Goal: Transaction & Acquisition: Download file/media

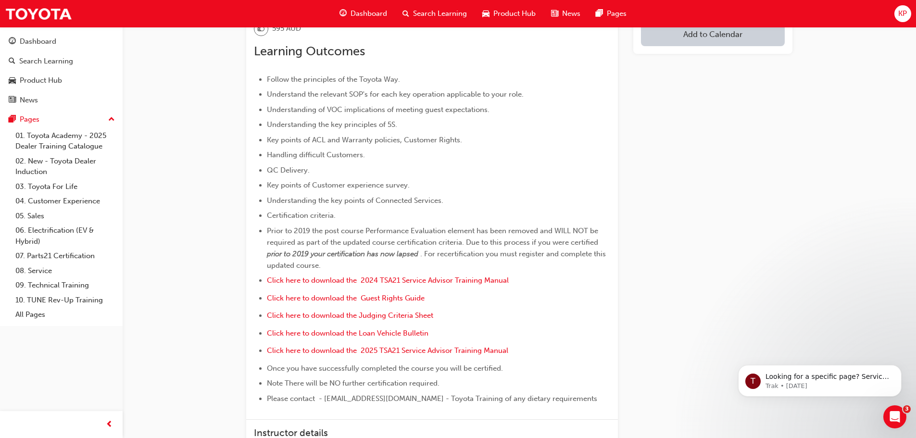
scroll to position [337, 0]
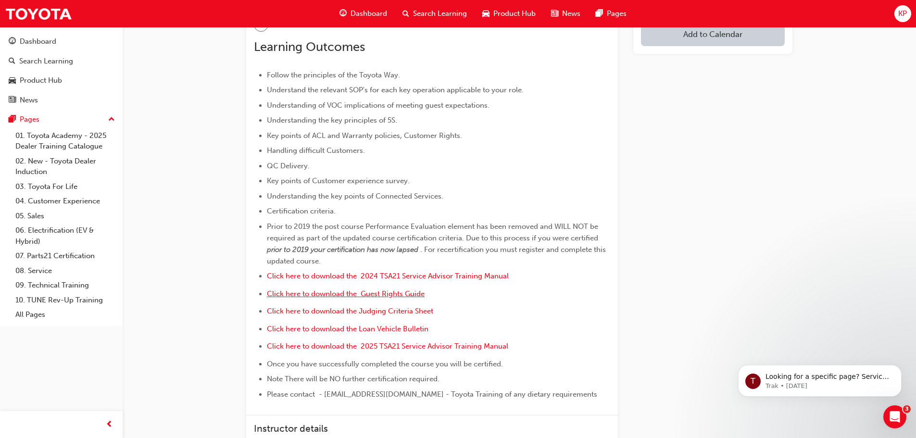
click at [371, 294] on span "Click here to download the Guest Rights Guide" at bounding box center [346, 294] width 158 height 9
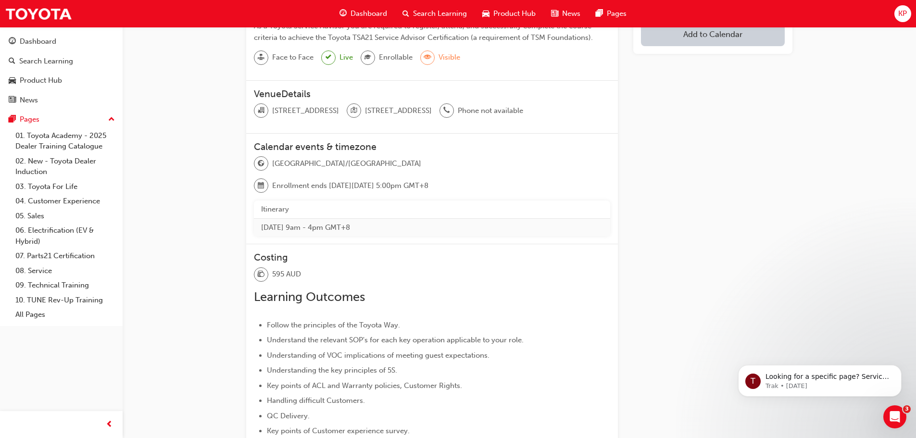
scroll to position [385, 0]
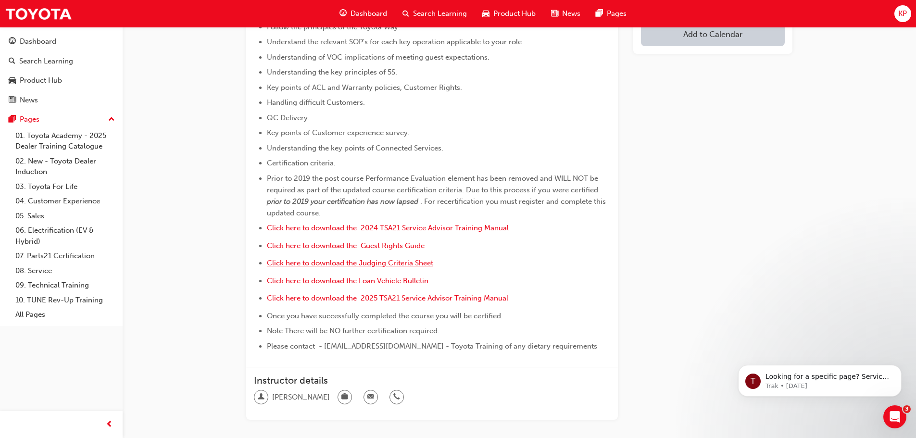
click at [342, 265] on span "Click here to download the Judging Criteria Sheet" at bounding box center [350, 263] width 166 height 9
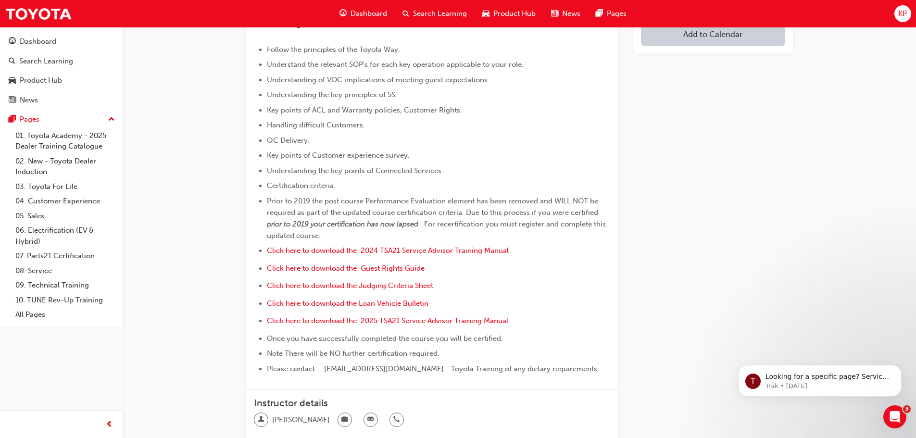
scroll to position [433, 0]
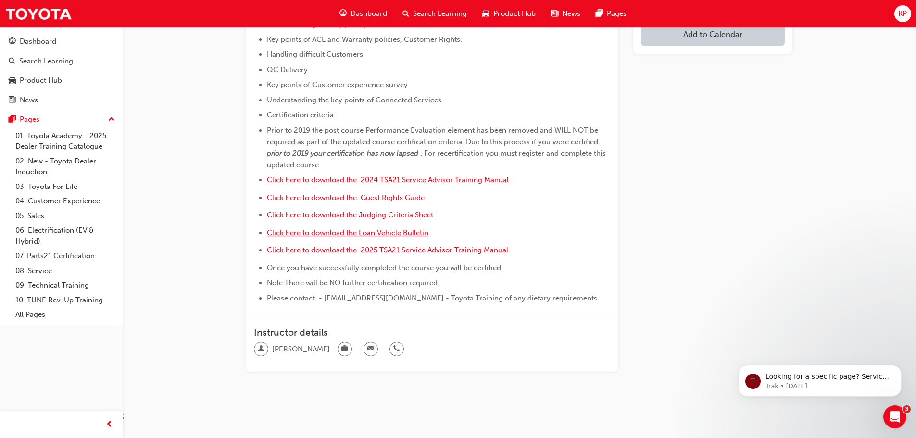
click at [367, 233] on span "Click here to download the Loan Vehicle Bulletin" at bounding box center [348, 232] width 162 height 9
